Goal: Transaction & Acquisition: Book appointment/travel/reservation

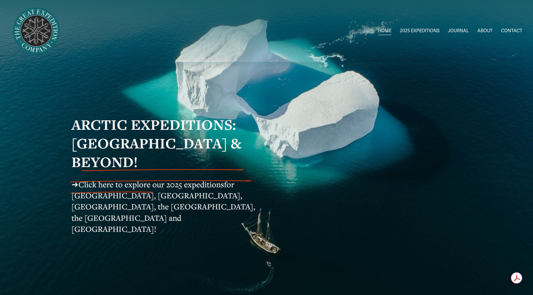
click at [416, 31] on span "2025 EXPEDITIONS" at bounding box center [420, 31] width 40 height 8
click at [0, 0] on span "Greenland [DATE]-[DATE]" at bounding box center [0, 0] width 0 height 0
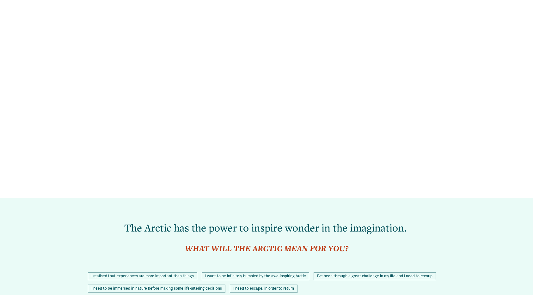
scroll to position [477, 0]
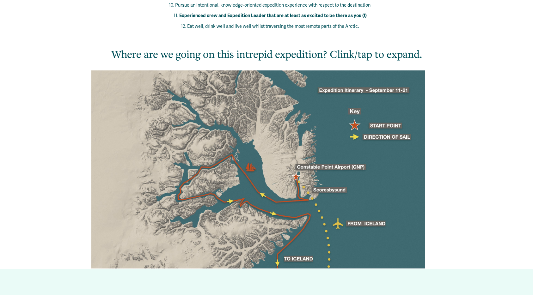
click at [279, 119] on div at bounding box center [258, 169] width 334 height 198
click at [299, 144] on div at bounding box center [258, 169] width 334 height 198
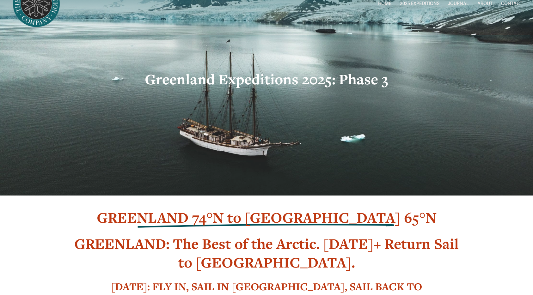
scroll to position [0, 0]
